Goal: Information Seeking & Learning: Learn about a topic

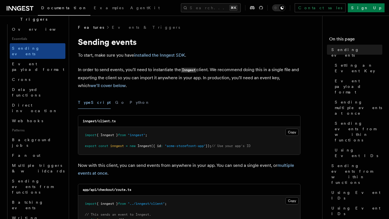
scroll to position [180, 0]
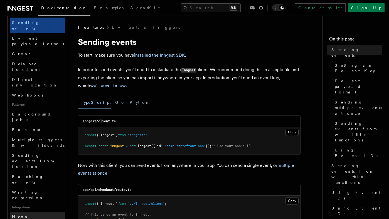
click at [31, 211] on link "Neon" at bounding box center [38, 216] width 56 height 10
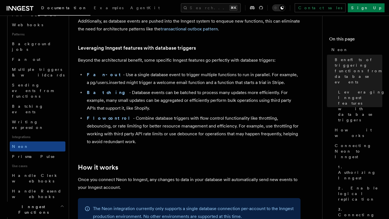
scroll to position [252, 0]
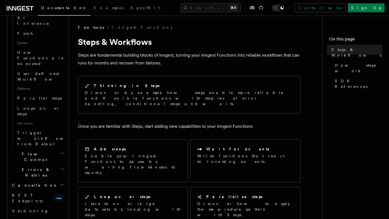
click at [178, 108] on div "Thinking in Steps Discover by example how steps enable more reliable and flexib…" at bounding box center [189, 95] width 223 height 42
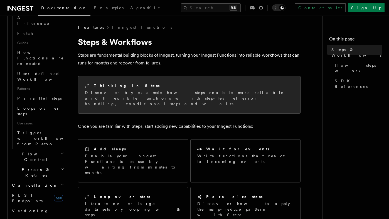
click at [175, 83] on div "Thinking in Steps" at bounding box center [189, 86] width 209 height 6
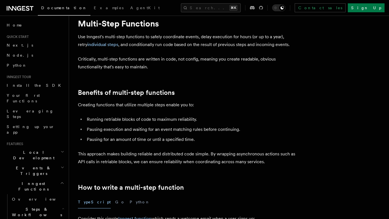
scroll to position [23, 0]
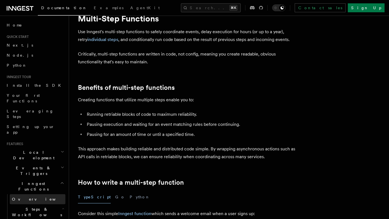
click at [26, 197] on span "Overview" at bounding box center [40, 199] width 57 height 4
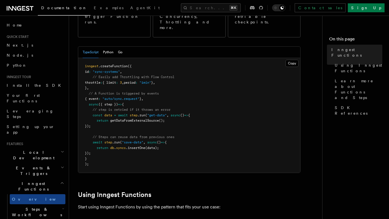
scroll to position [115, 0]
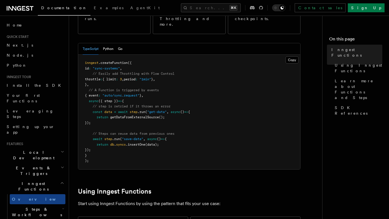
click at [258, 141] on pre "inngest .createFunction ({ id : "sync-systems" , // Easily add Throttling with …" at bounding box center [189, 112] width 222 height 114
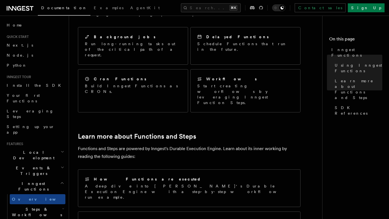
scroll to position [262, 0]
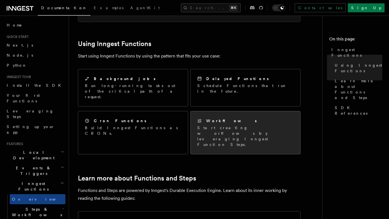
click at [234, 125] on p "Start creating worflows by leveraging Inngest Function Steps." at bounding box center [246, 136] width 96 height 22
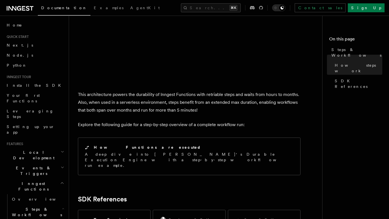
scroll to position [521, 0]
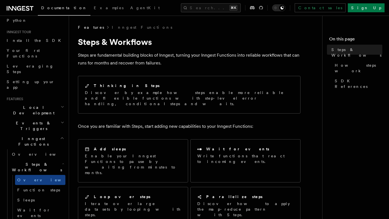
scroll to position [48, 0]
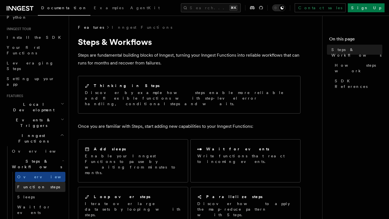
click at [29, 184] on span "Function steps" at bounding box center [38, 186] width 43 height 4
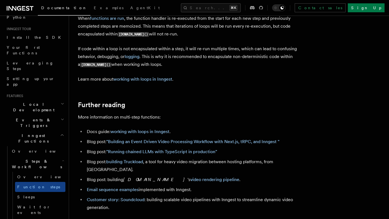
scroll to position [1828, 0]
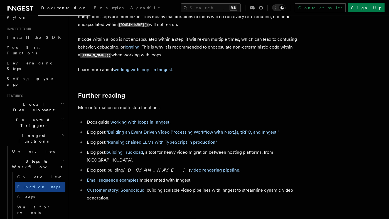
click at [280, 111] on p "More information on multi-step functions:" at bounding box center [189, 108] width 223 height 8
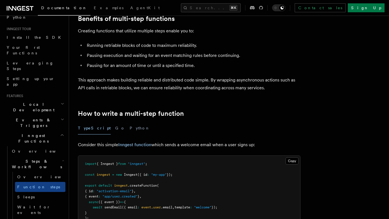
scroll to position [0, 0]
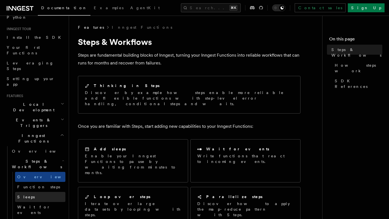
click at [25, 194] on span "Sleeps" at bounding box center [26, 196] width 18 height 4
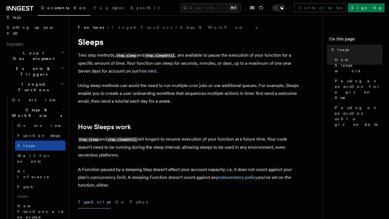
scroll to position [100, 0]
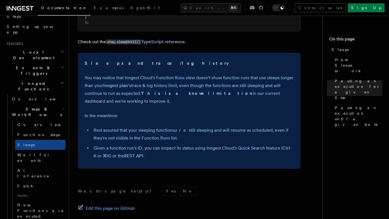
scroll to position [395, 0]
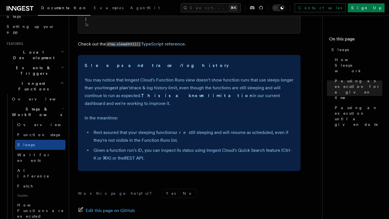
click at [277, 116] on p "In the meantime:" at bounding box center [189, 118] width 209 height 8
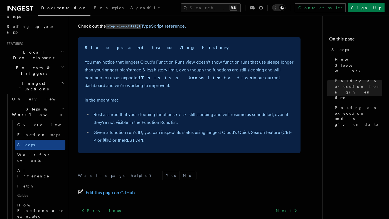
scroll to position [458, 0]
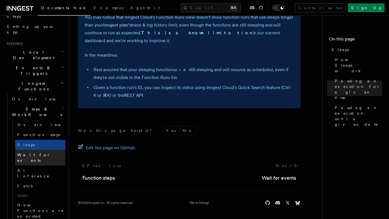
click at [44, 150] on link "Wait for events" at bounding box center [40, 158] width 50 height 16
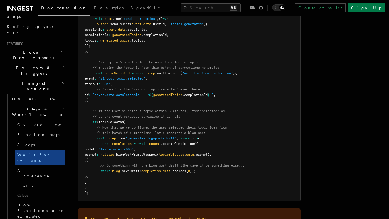
scroll to position [673, 0]
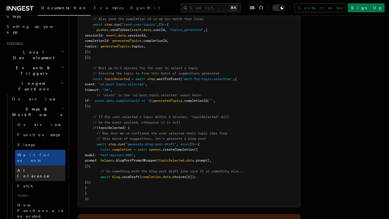
click at [43, 165] on link "AI Inference" at bounding box center [40, 173] width 50 height 16
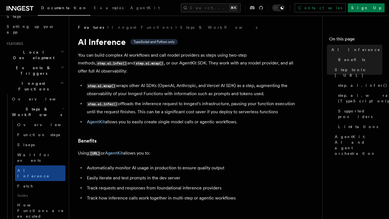
click at [354, 108] on span "Supported providers" at bounding box center [360, 113] width 44 height 11
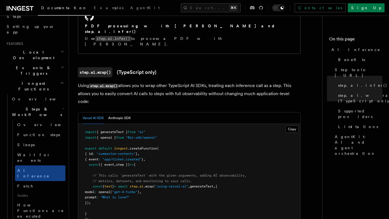
scroll to position [497, 0]
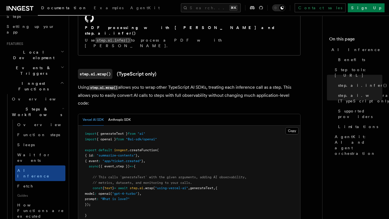
click at [244, 69] on h3 "step.ai.wrap() (TypeScript only)" at bounding box center [189, 74] width 223 height 10
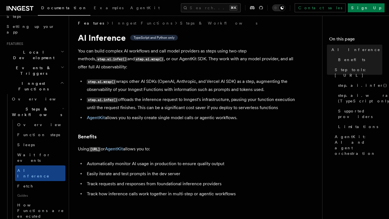
scroll to position [0, 0]
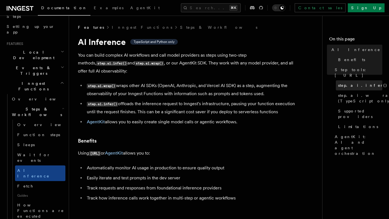
click at [352, 82] on span "step.ai.infer()" at bounding box center [362, 85] width 49 height 6
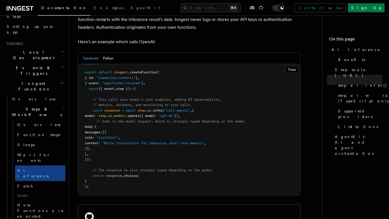
scroll to position [300, 0]
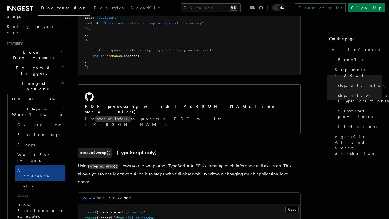
scroll to position [419, 0]
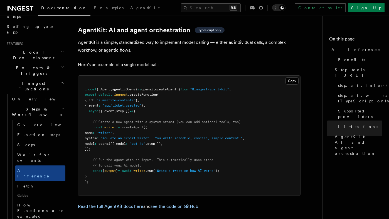
scroll to position [1666, 0]
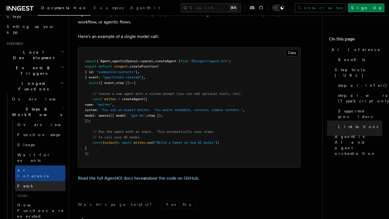
click at [28, 181] on link "Fetch" at bounding box center [40, 186] width 50 height 10
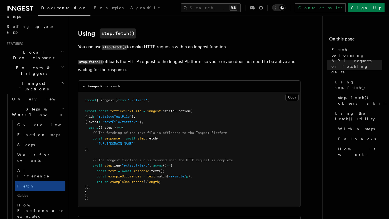
scroll to position [164, 0]
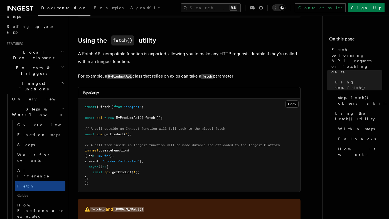
scroll to position [620, 0]
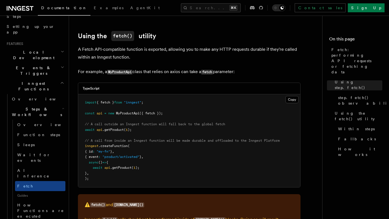
click at [311, 127] on article "Features Inngest Functions Steps & Workflows Fetch: performing API requests or …" at bounding box center [198, 175] width 240 height 1541
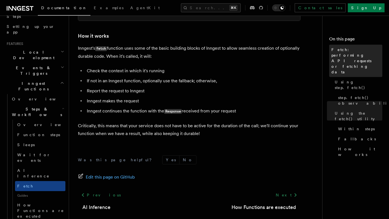
scroll to position [1320, 0]
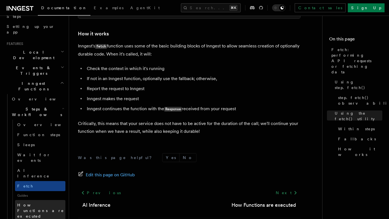
click at [32, 203] on span "How Functions are executed" at bounding box center [40, 211] width 47 height 16
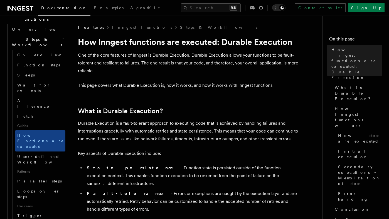
scroll to position [169, 0]
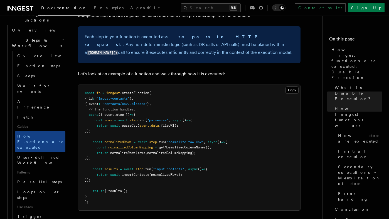
scroll to position [487, 0]
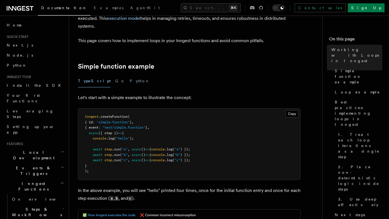
scroll to position [56, 0]
